Goal: Transaction & Acquisition: Purchase product/service

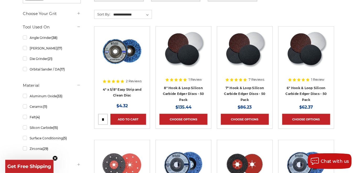
scroll to position [210, 0]
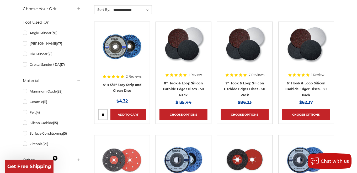
click at [309, 48] on img at bounding box center [306, 46] width 42 height 42
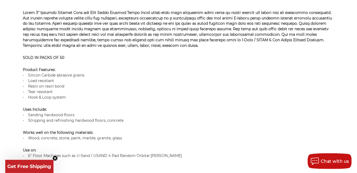
scroll to position [397, 0]
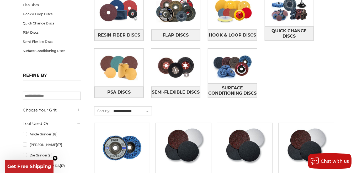
scroll to position [78, 0]
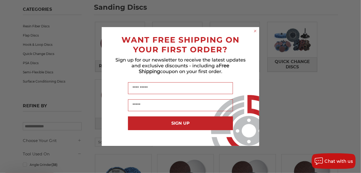
click at [302, 65] on div "Close dialog WANT FREE SHIPPING ON YOUR FIRST ORDER? Sign up for our newsletter…" at bounding box center [180, 86] width 361 height 173
click at [255, 32] on icon "Close dialog" at bounding box center [255, 31] width 2 height 2
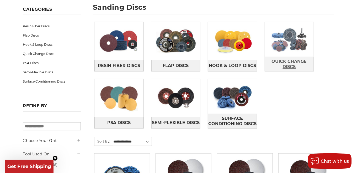
click at [296, 58] on span "Quick Change Discs" at bounding box center [289, 64] width 49 height 14
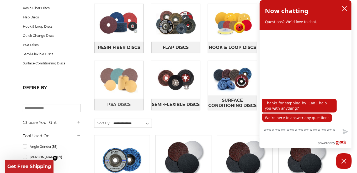
scroll to position [105, 0]
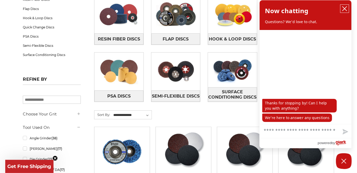
click at [343, 11] on icon "close chatbox" at bounding box center [345, 9] width 4 height 4
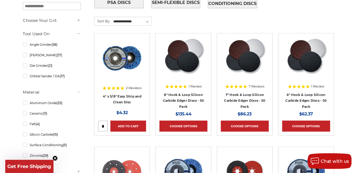
scroll to position [210, 0]
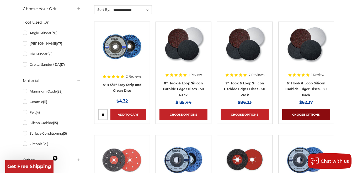
click at [315, 112] on link "Choose Options" at bounding box center [306, 114] width 48 height 11
click at [37, 93] on link "Aluminum Oxide (33)" at bounding box center [52, 91] width 58 height 9
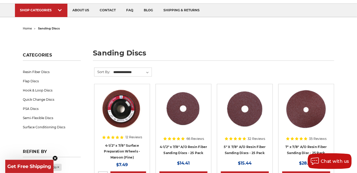
scroll to position [78, 0]
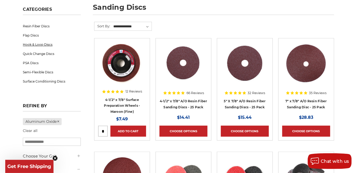
click at [36, 44] on link "Hook & Loop Discs" at bounding box center [52, 44] width 58 height 9
